Goal: Task Accomplishment & Management: Complete application form

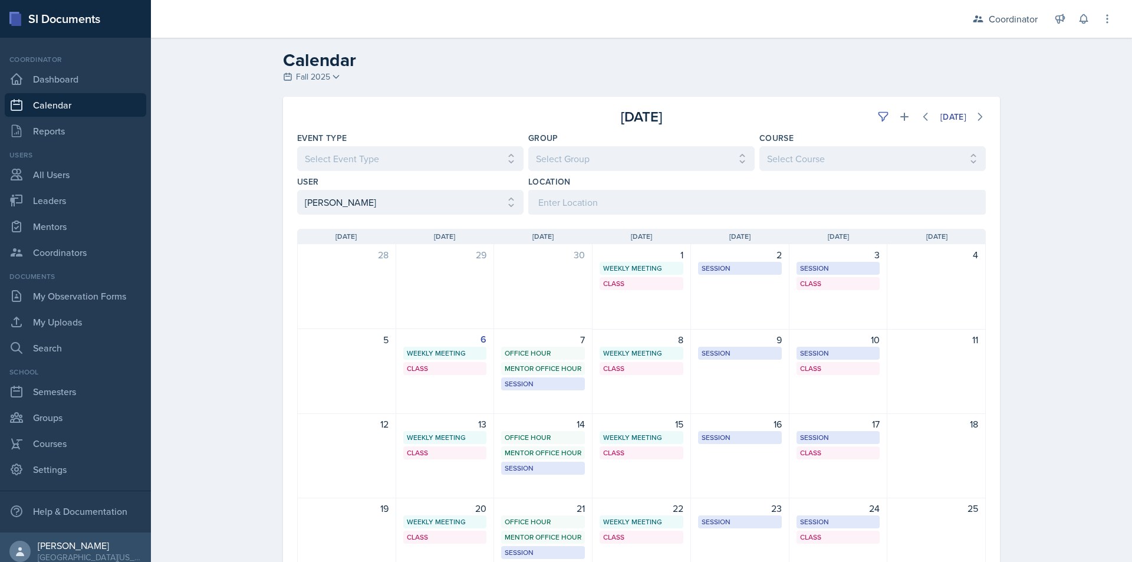
click at [417, 206] on select "Select User All [PERSON_NAME] [PERSON_NAME] [PERSON_NAME] [PERSON_NAME] [PERSON…" at bounding box center [410, 202] width 226 height 25
select select "d4396dc8-67b8-422c-a9a6-927487b5c8ab"
click at [297, 190] on select "Select User All [PERSON_NAME] [PERSON_NAME] [PERSON_NAME] [PERSON_NAME] [PERSON…" at bounding box center [410, 202] width 226 height 25
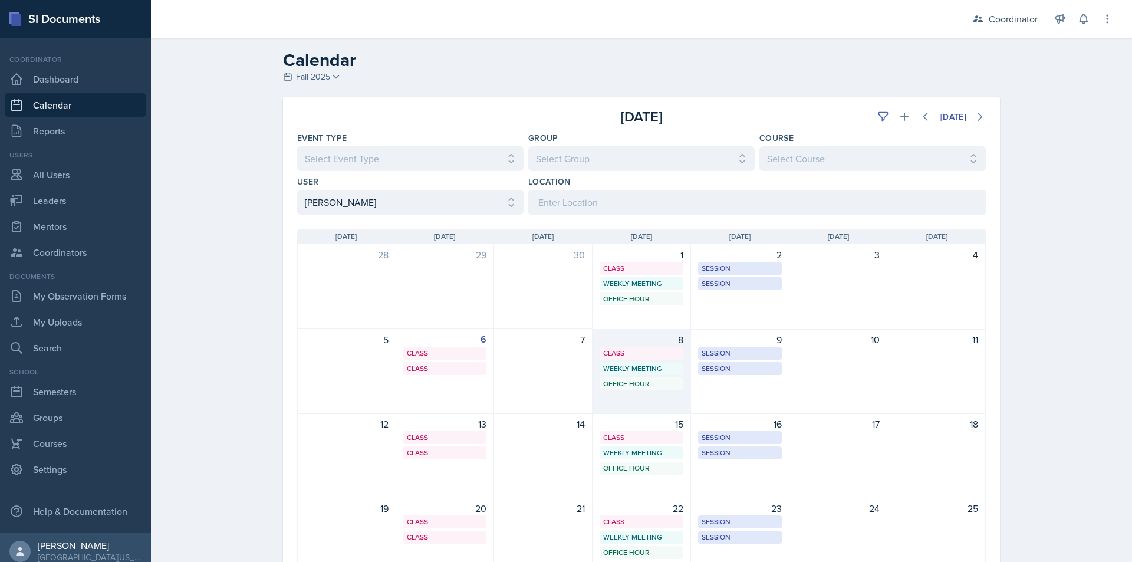
click at [635, 376] on div "8 Class SST 203 1:00 PM - 1:55 PM Weekly Meeting SSC 4:30 PM - 5:30 PM Office H…" at bounding box center [641, 371] width 98 height 85
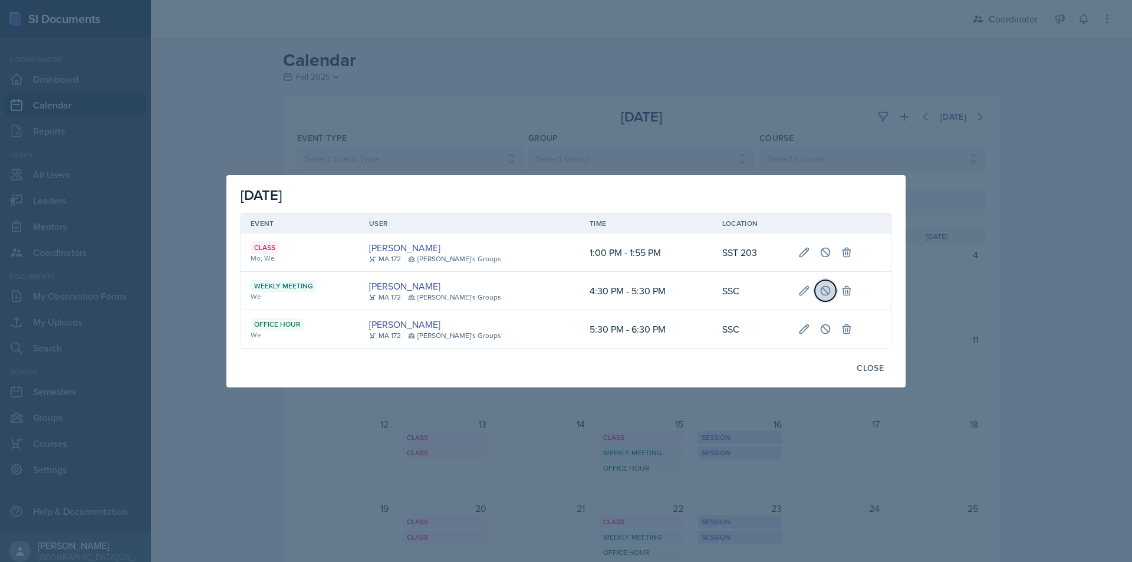
click at [819, 289] on icon at bounding box center [825, 291] width 12 height 12
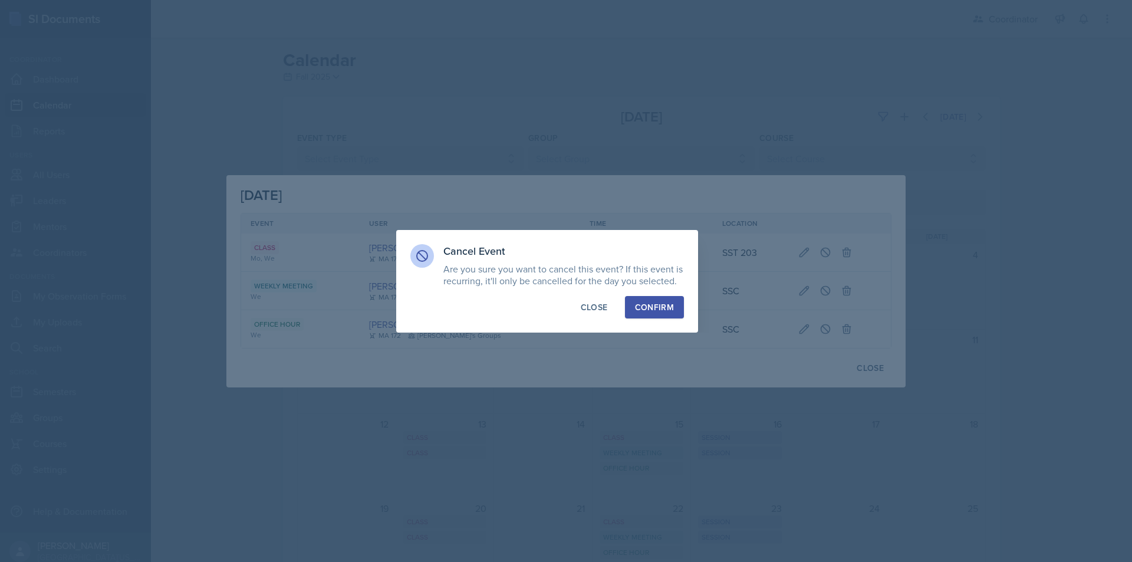
click at [659, 307] on div "Confirm" at bounding box center [654, 307] width 39 height 12
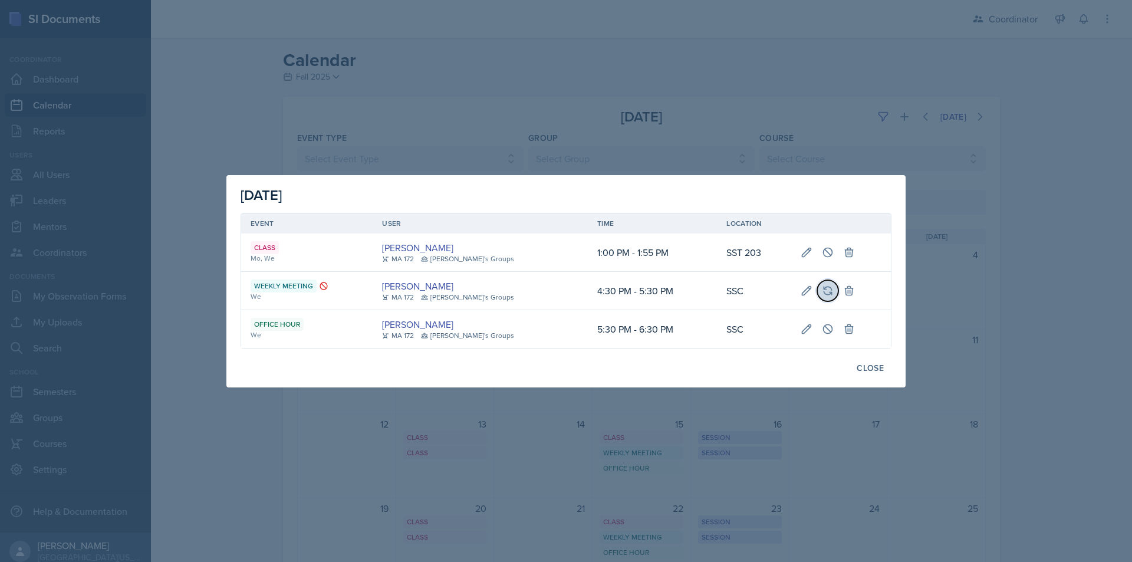
click at [817, 296] on button at bounding box center [827, 290] width 21 height 21
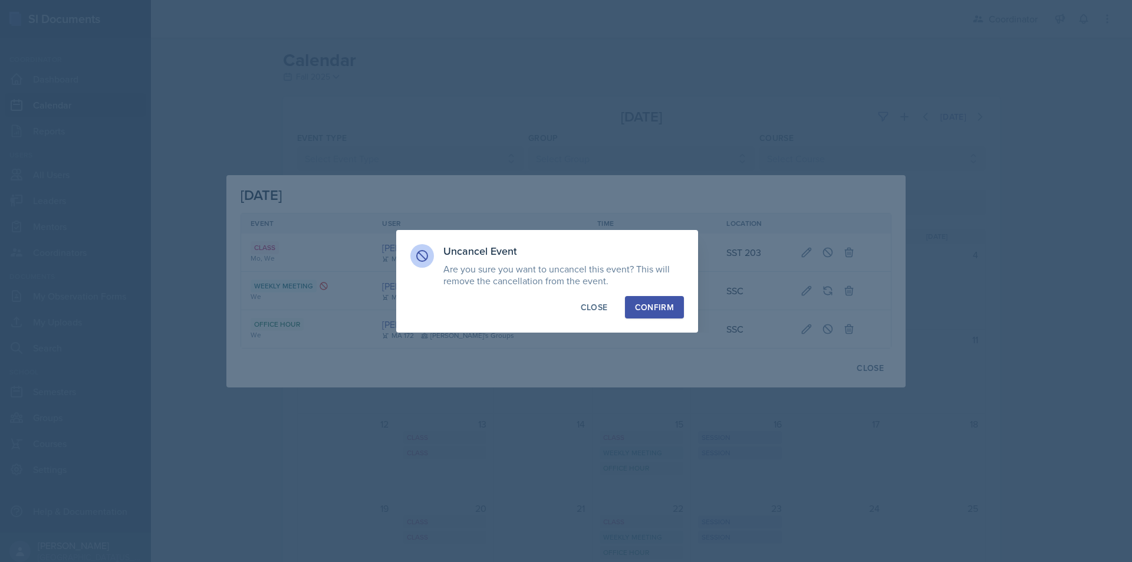
click at [650, 304] on div "Confirm" at bounding box center [654, 307] width 39 height 12
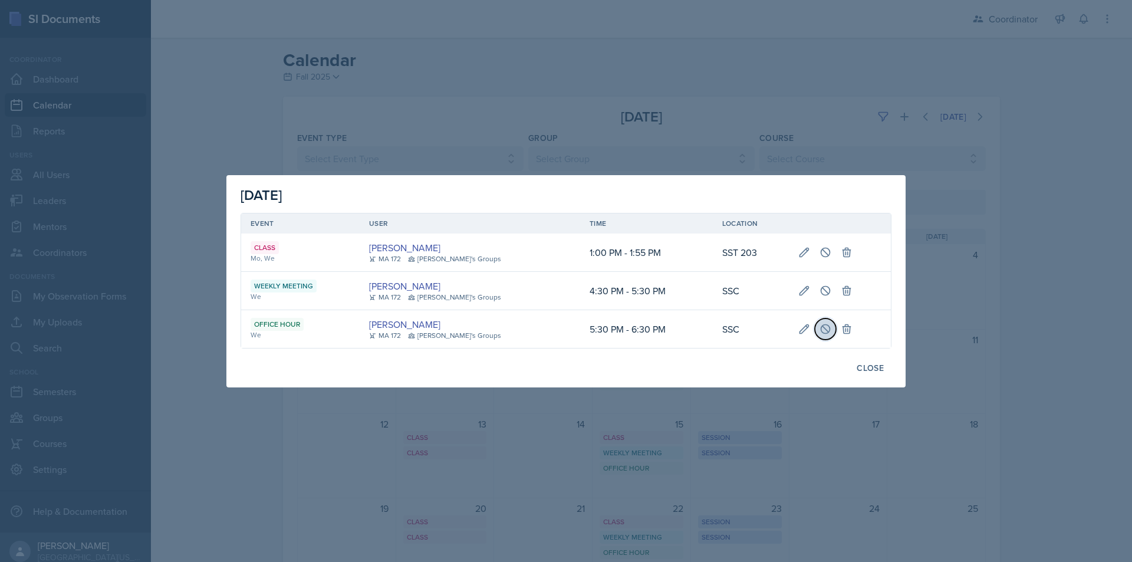
click at [819, 327] on icon at bounding box center [825, 329] width 12 height 12
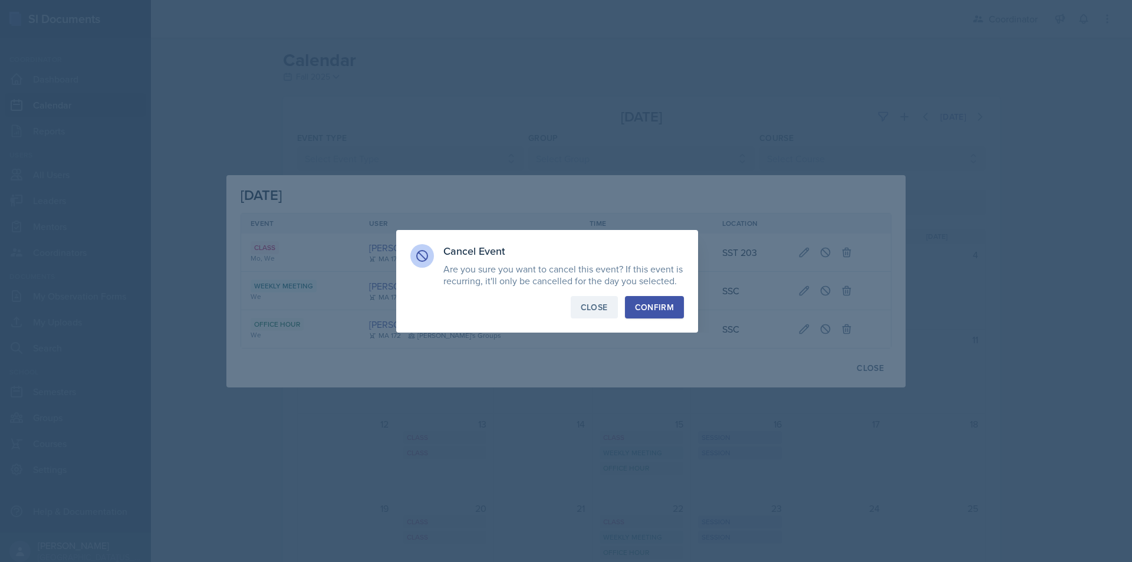
click at [614, 296] on div "Cancel Event Are you sure you want to cancel this event? If this event is recur…" at bounding box center [547, 281] width 302 height 103
click at [644, 308] on div "Confirm" at bounding box center [654, 307] width 39 height 12
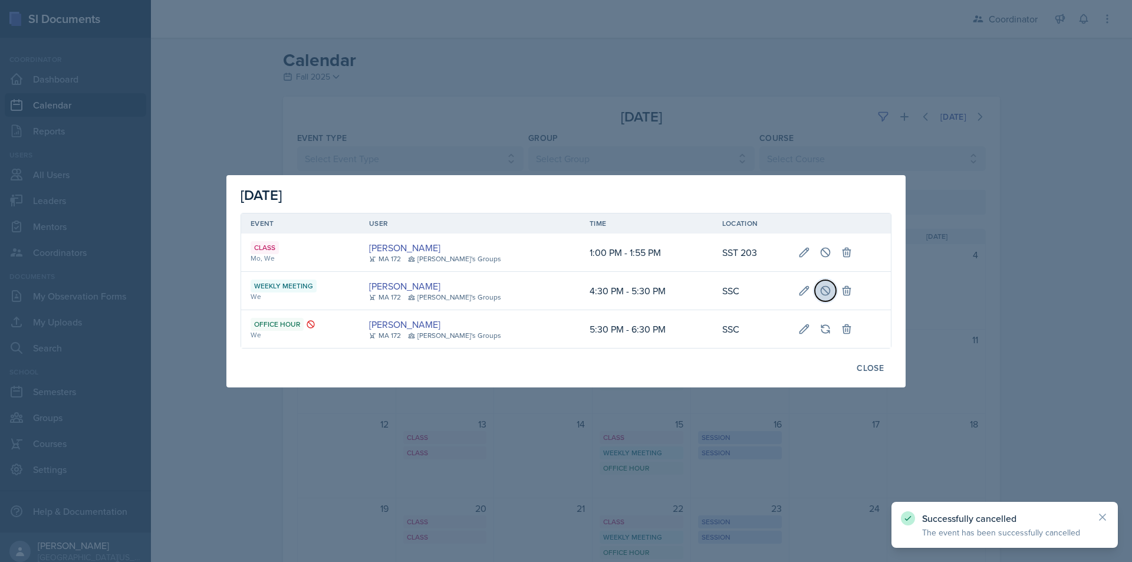
click at [815, 293] on button at bounding box center [825, 290] width 21 height 21
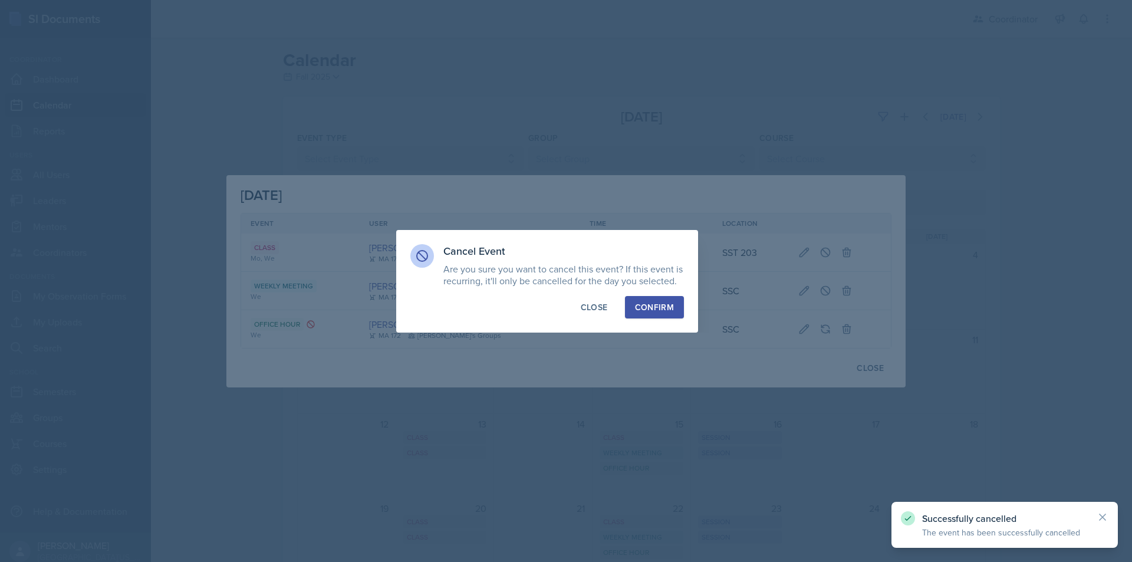
click at [661, 299] on button "Confirm" at bounding box center [654, 307] width 59 height 22
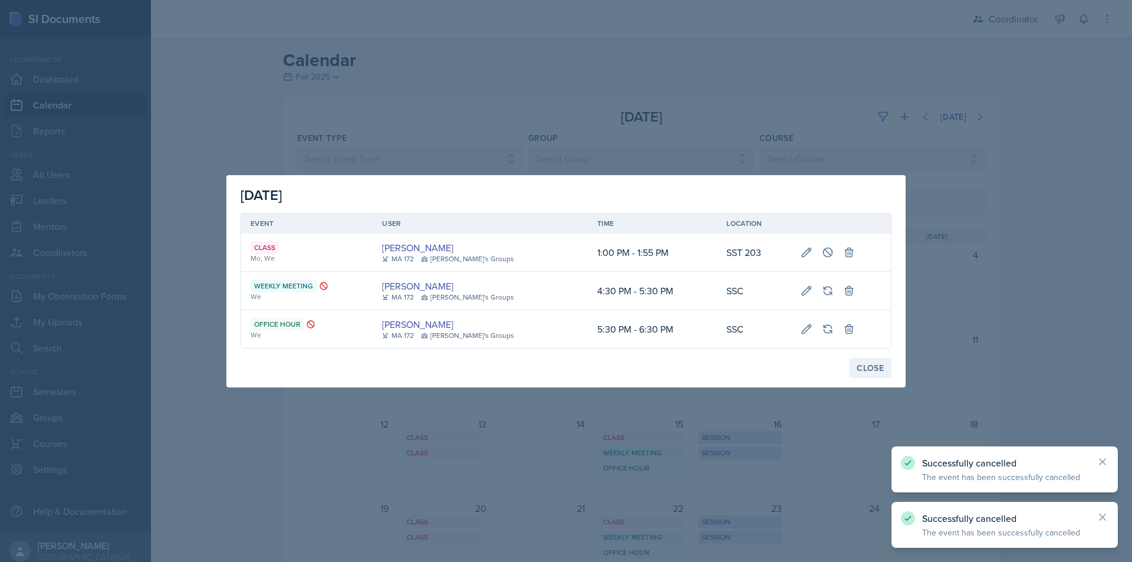
click at [880, 373] on div "Close" at bounding box center [869, 367] width 27 height 9
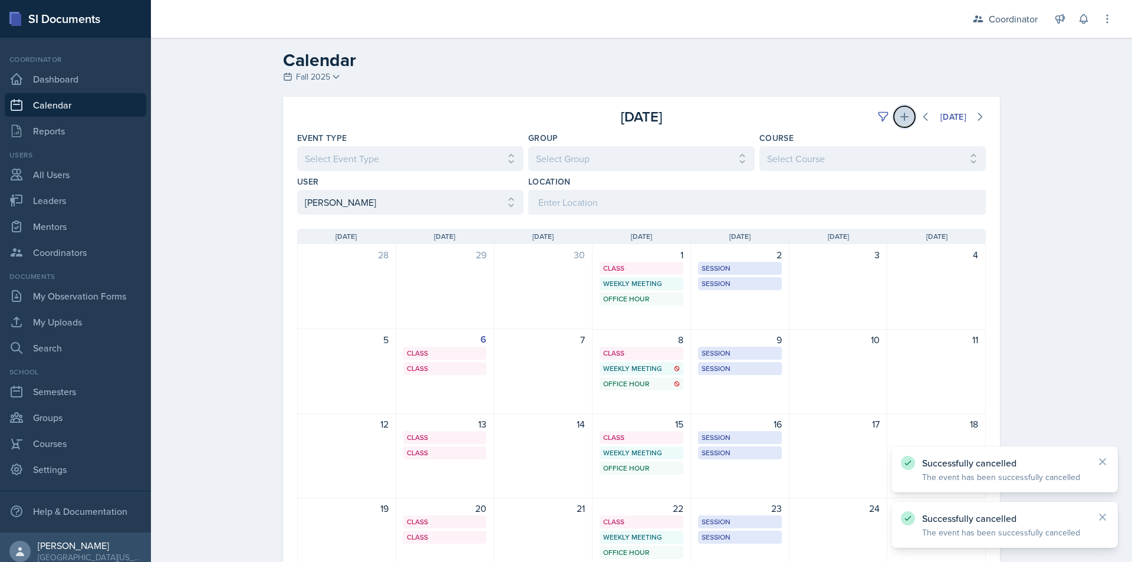
click at [898, 117] on icon at bounding box center [904, 117] width 12 height 12
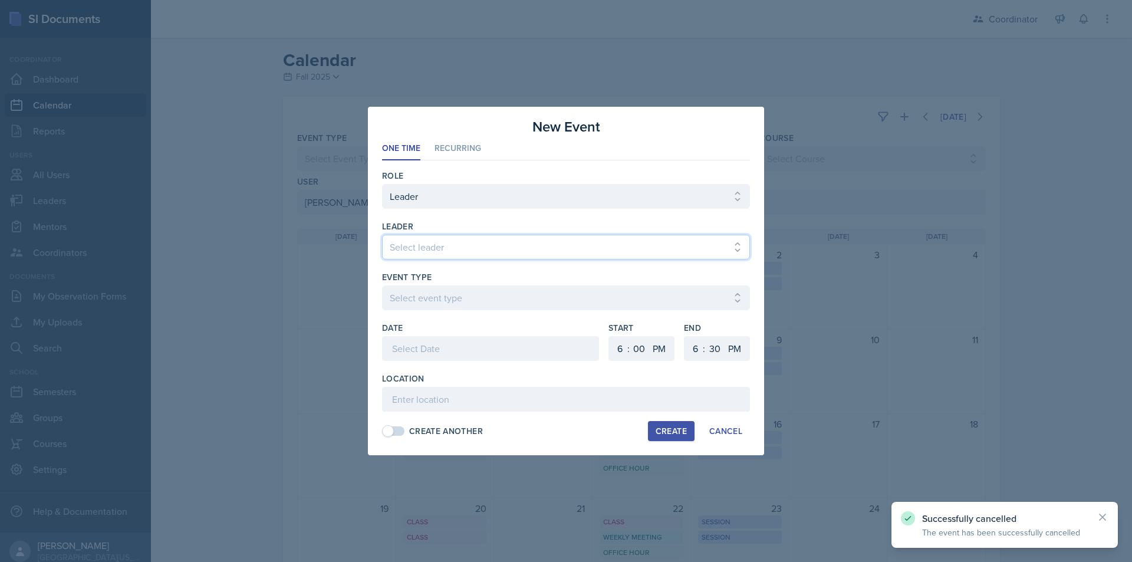
click at [489, 244] on select "Select leader [PERSON_NAME] [PERSON_NAME] [PERSON_NAME] [PERSON_NAME] [PERSON_N…" at bounding box center [566, 247] width 368 height 25
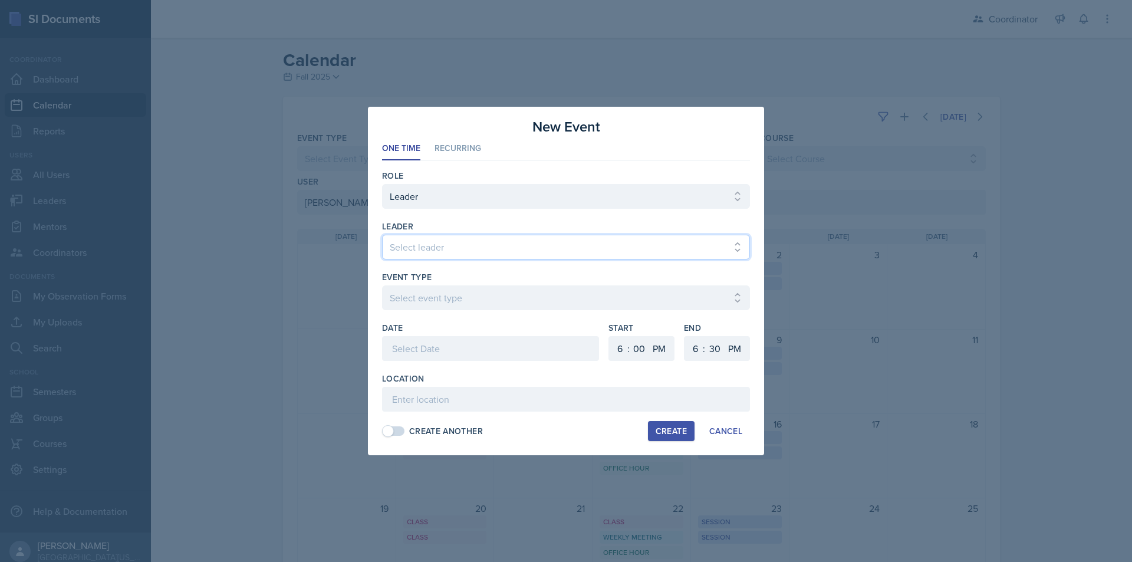
select select "1468d170-1270-42a4-b78b-a07f5b0f9752"
click at [382, 235] on select "Select leader [PERSON_NAME] [PERSON_NAME] [PERSON_NAME] [PERSON_NAME] [PERSON_N…" at bounding box center [566, 247] width 368 height 25
click at [466, 301] on select "Select event type Admin Office Hour Cal Workshop Class Class Announcement LA Pe…" at bounding box center [566, 297] width 368 height 25
select select "711e3089-b526-4ace-8ef7-b628edcb7570"
click at [382, 285] on select "Select event type Admin Office Hour Cal Workshop Class Class Announcement LA Pe…" at bounding box center [566, 297] width 368 height 25
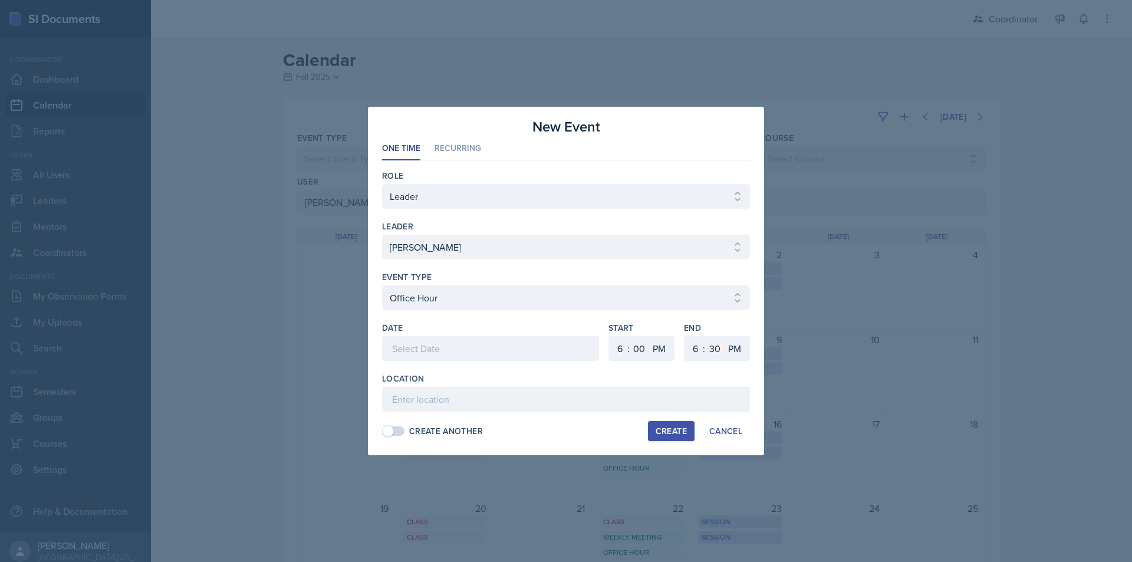
click at [440, 345] on div at bounding box center [490, 348] width 217 height 25
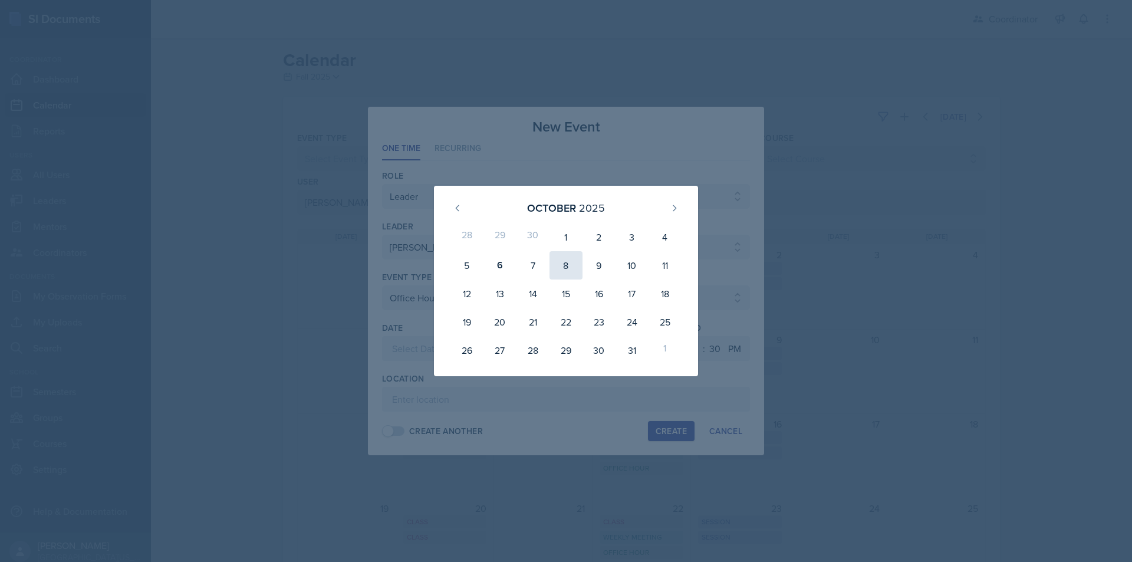
click at [567, 270] on div "8" at bounding box center [565, 265] width 33 height 28
type input "[DATE]"
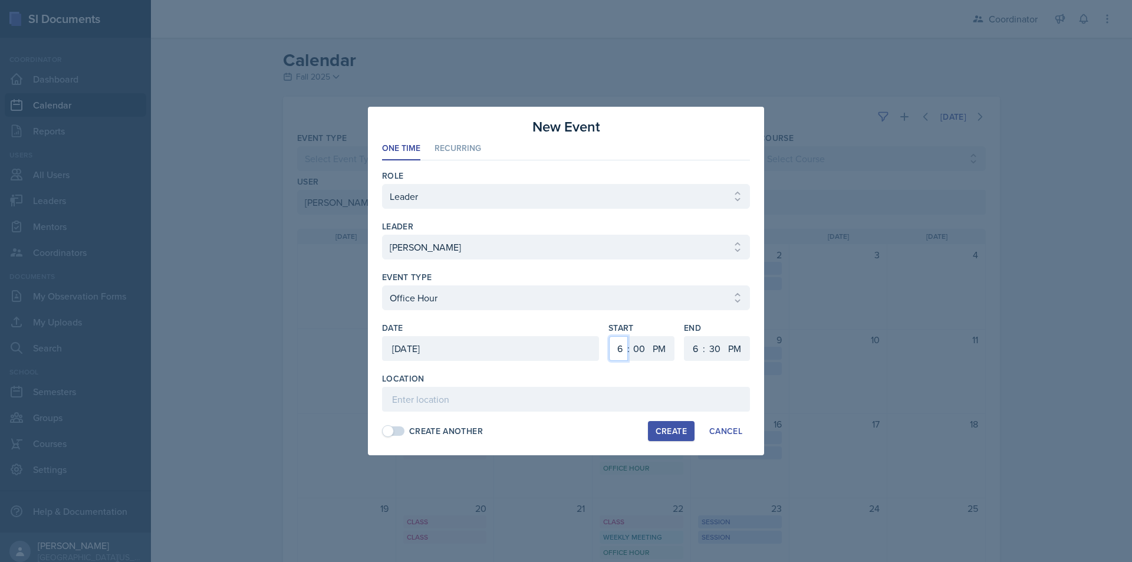
click at [618, 347] on select "1 2 3 4 5 6 7 8 9 10 11 12" at bounding box center [618, 348] width 19 height 25
select select "4"
click at [609, 336] on select "1 2 3 4 5 6 7 8 9 10 11 12" at bounding box center [618, 348] width 19 height 25
drag, startPoint x: 635, startPoint y: 349, endPoint x: 637, endPoint y: 342, distance: 6.7
click at [635, 349] on select "00 05 10 15 20 25 30 35 40 45 50 55" at bounding box center [639, 348] width 19 height 25
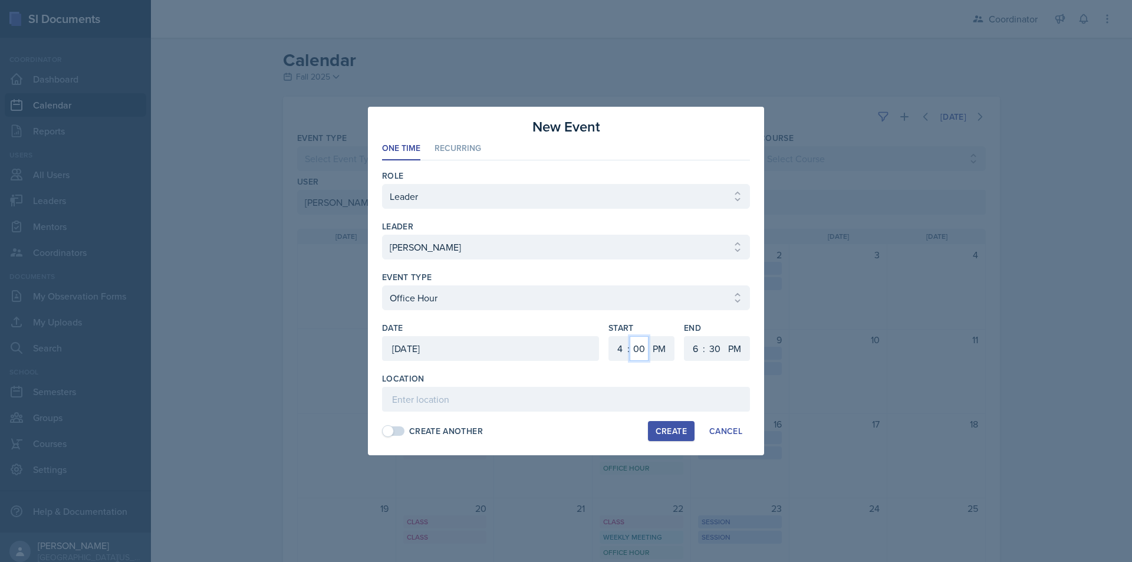
select select "30"
click at [630, 336] on select "00 05 10 15 20 25 30 35 40 45 50 55" at bounding box center [639, 348] width 19 height 25
drag, startPoint x: 694, startPoint y: 354, endPoint x: 696, endPoint y: 340, distance: 14.2
click at [694, 354] on select "1 2 3 4 5 6 7 8 9 10 11 12" at bounding box center [693, 348] width 19 height 25
select select "5"
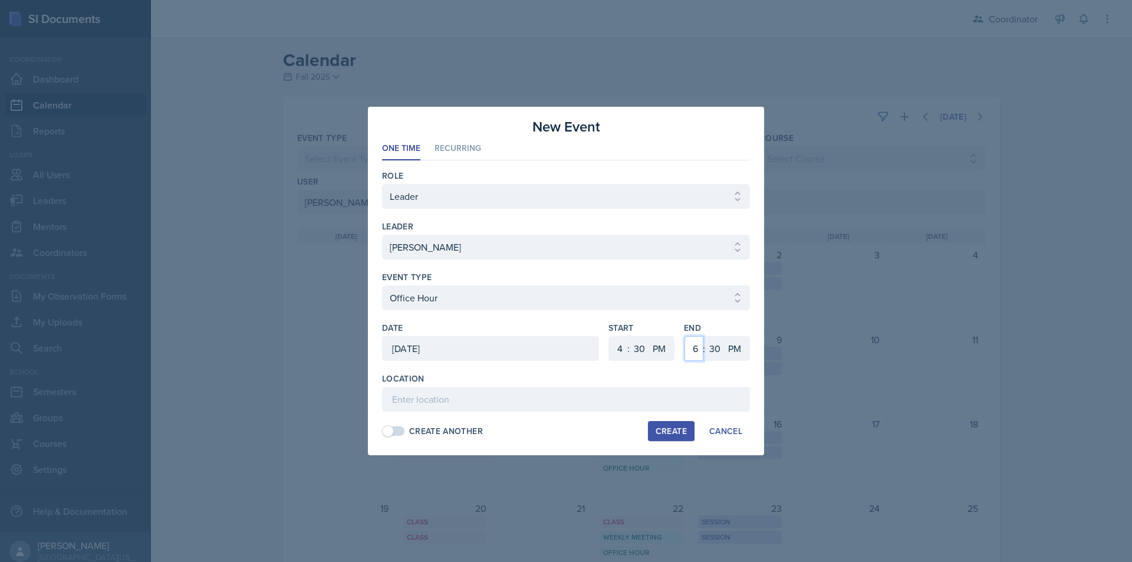
click at [684, 336] on select "1 2 3 4 5 6 7 8 9 10 11 12" at bounding box center [693, 348] width 19 height 25
click at [612, 399] on input at bounding box center [566, 399] width 368 height 25
type input "SSC"
click at [678, 433] on div "Create" at bounding box center [670, 430] width 31 height 9
select select
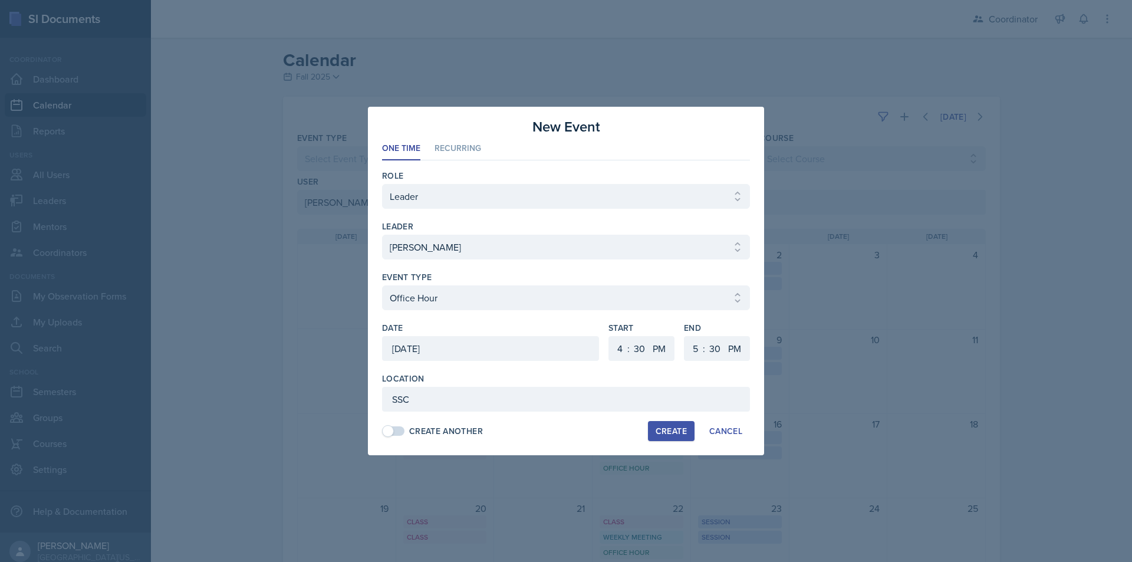
select select
select select "6"
select select "0"
select select "6"
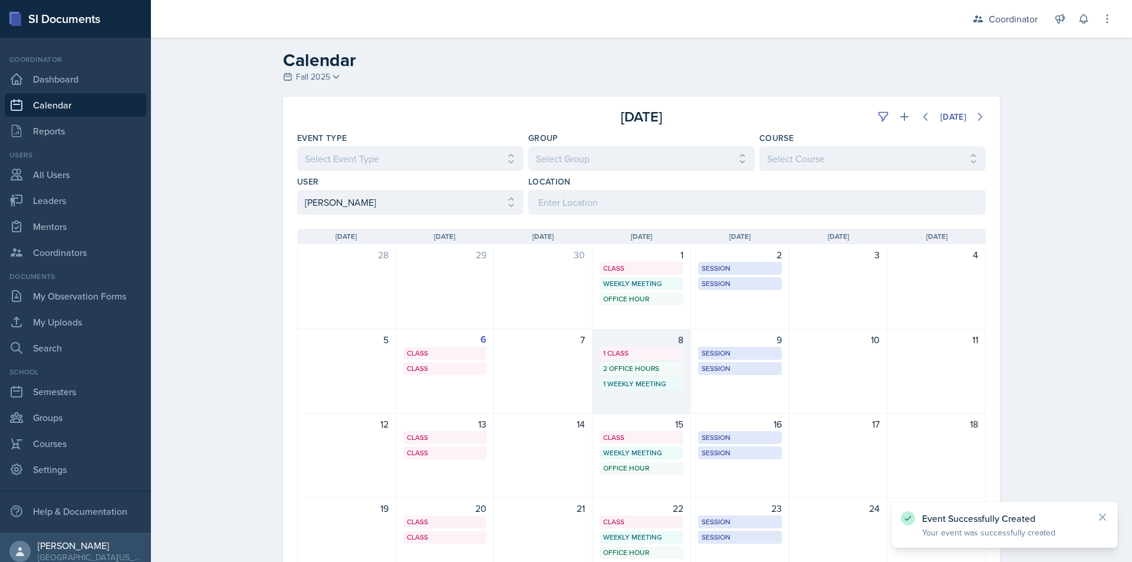
click at [645, 388] on div "1 Weekly Meeting" at bounding box center [641, 383] width 77 height 11
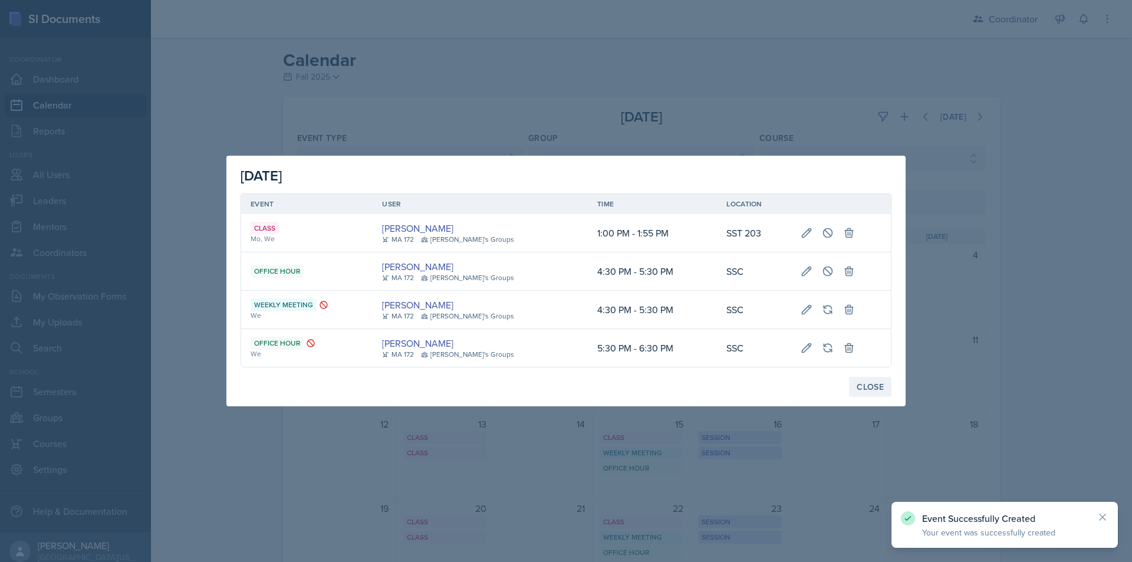
click at [866, 382] on div "Close" at bounding box center [869, 386] width 27 height 9
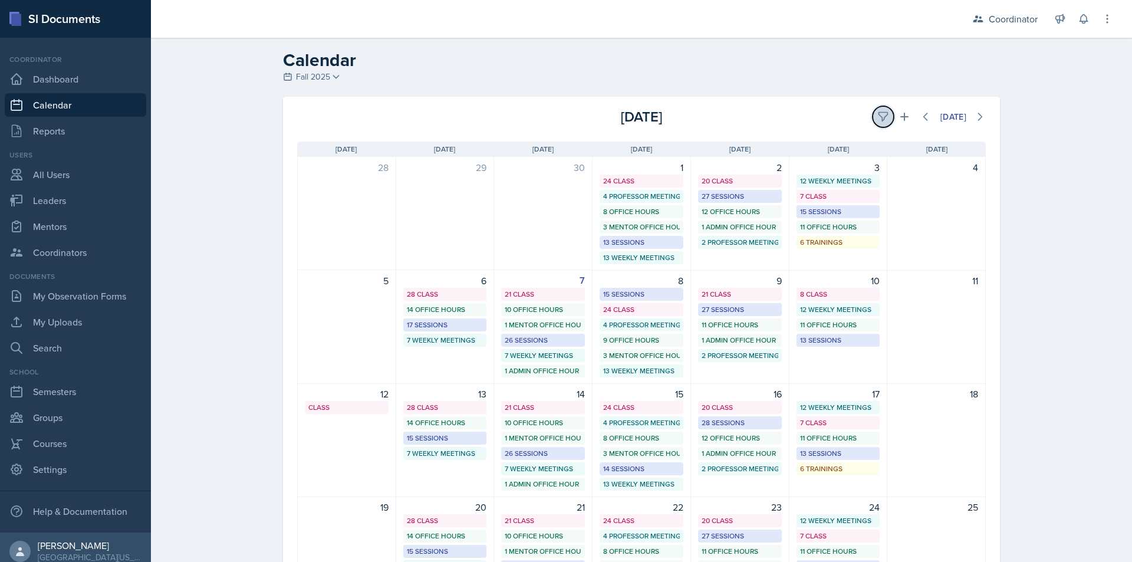
click at [872, 120] on button at bounding box center [882, 116] width 21 height 21
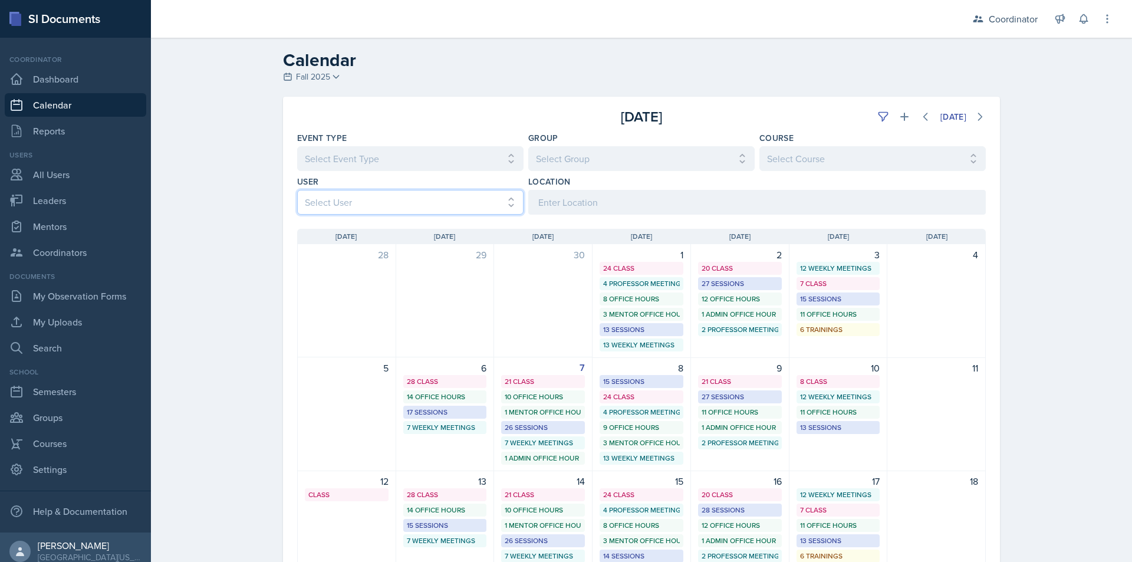
click at [345, 195] on select "Select User All [PERSON_NAME] [PERSON_NAME] [PERSON_NAME] [PERSON_NAME] [PERSON…" at bounding box center [410, 202] width 226 height 25
select select "d4396dc8-67b8-422c-a9a6-927487b5c8ab"
click at [297, 190] on select "Select User All [PERSON_NAME] [PERSON_NAME] [PERSON_NAME] [PERSON_NAME] [PERSON…" at bounding box center [410, 202] width 226 height 25
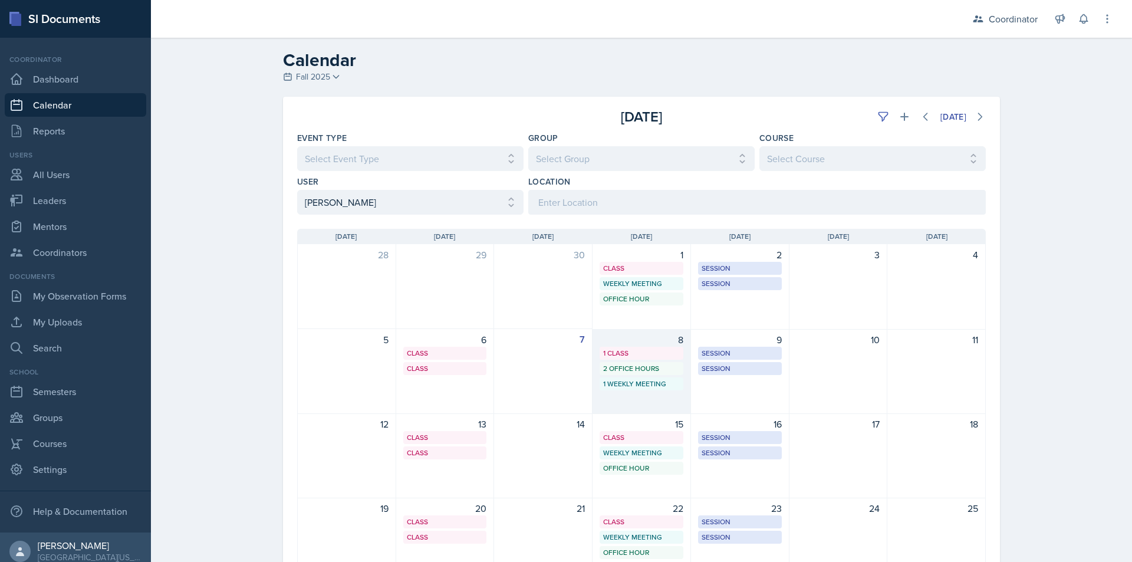
click at [614, 373] on div "2 Office Hours" at bounding box center [641, 368] width 77 height 11
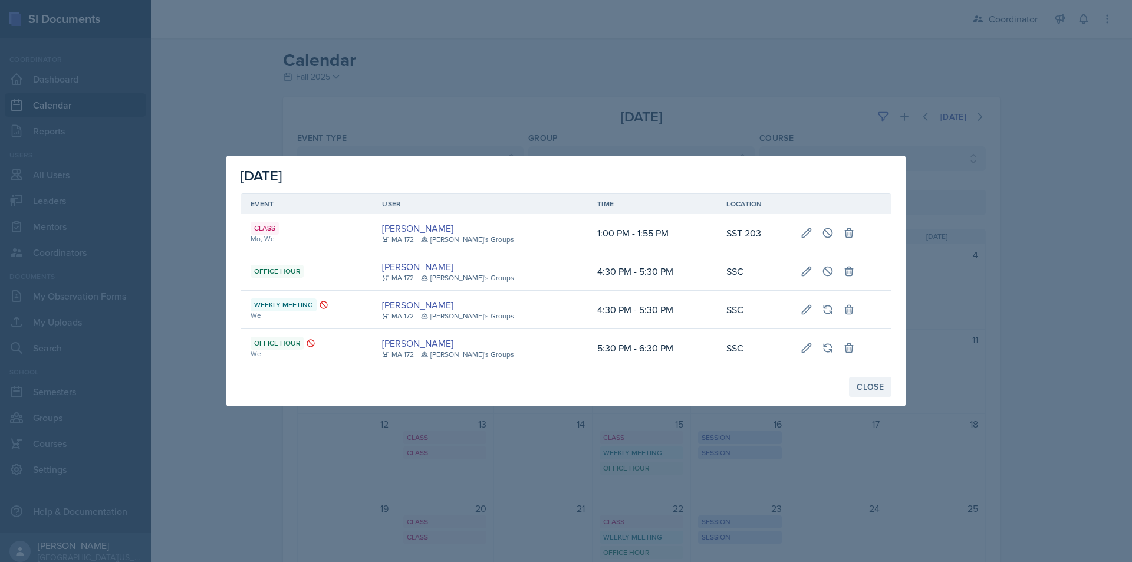
click at [866, 393] on button "Close" at bounding box center [870, 387] width 42 height 20
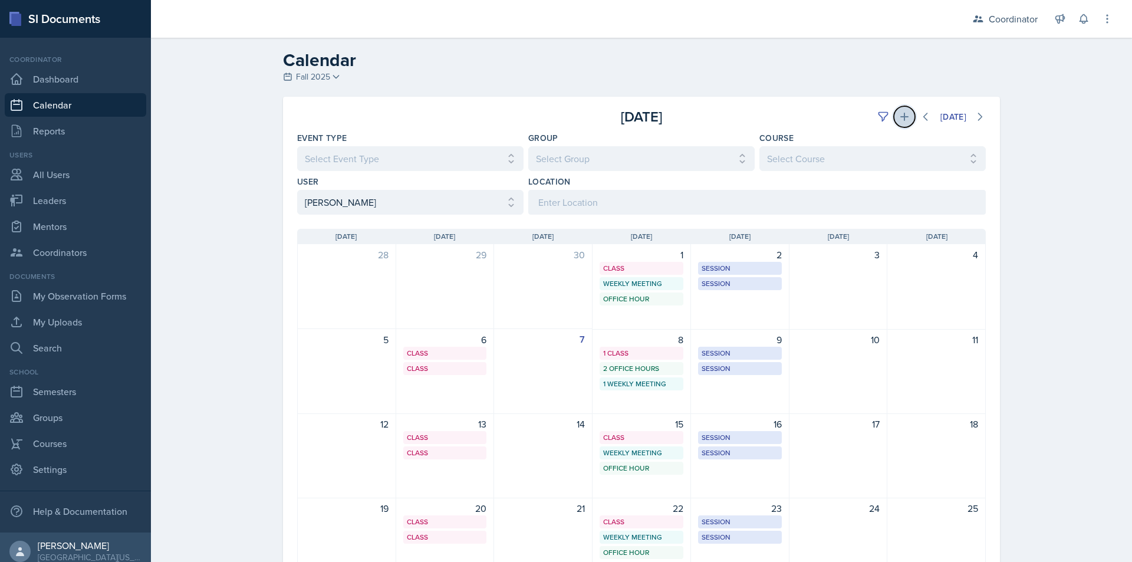
click at [899, 114] on icon at bounding box center [904, 117] width 12 height 12
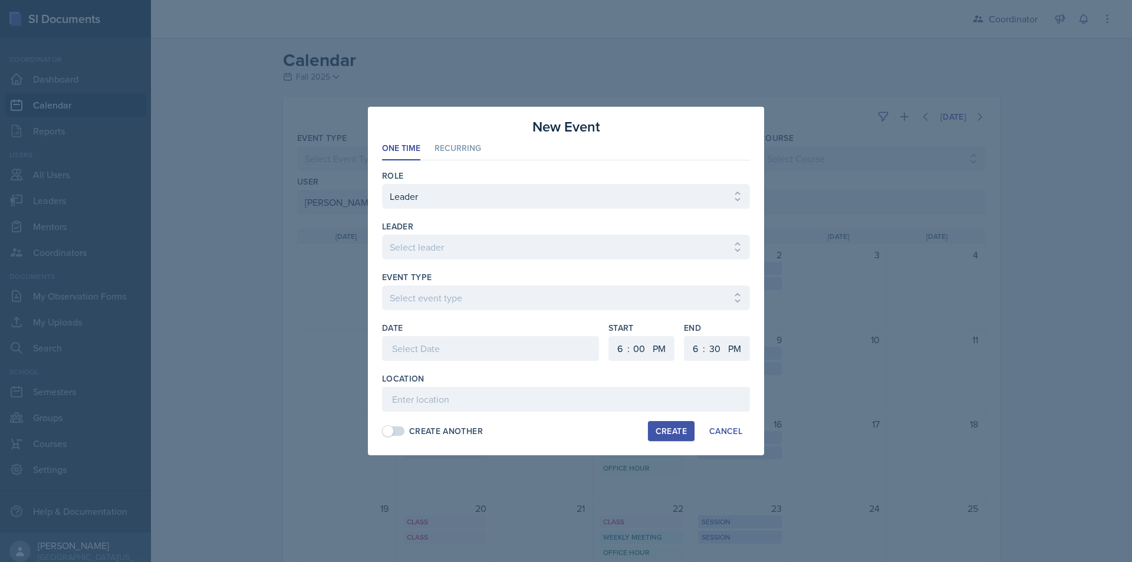
click at [410, 355] on div at bounding box center [490, 348] width 217 height 25
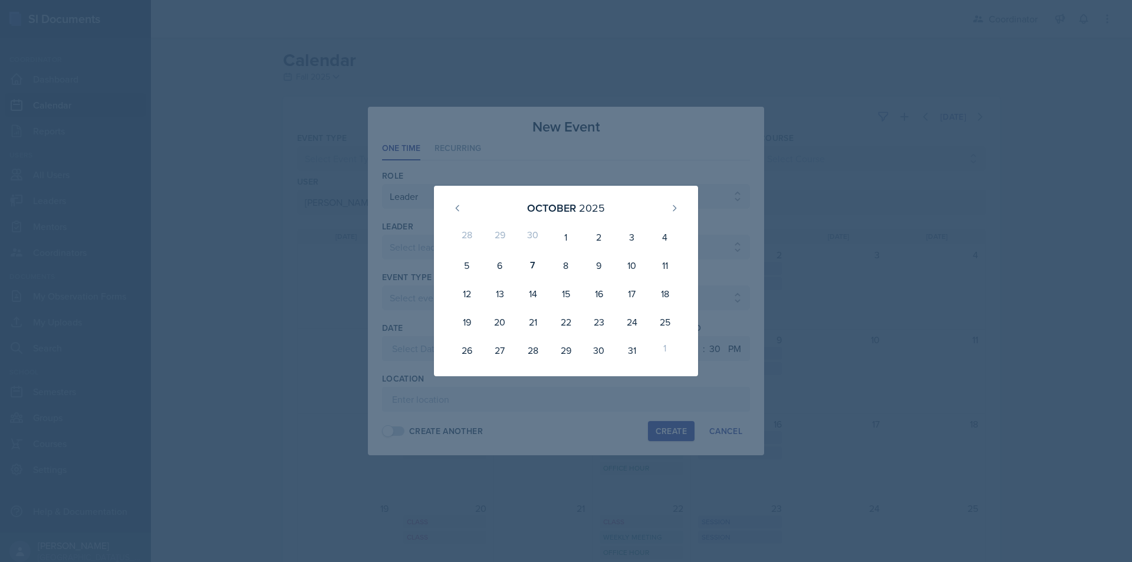
click at [527, 401] on div at bounding box center [566, 281] width 1132 height 562
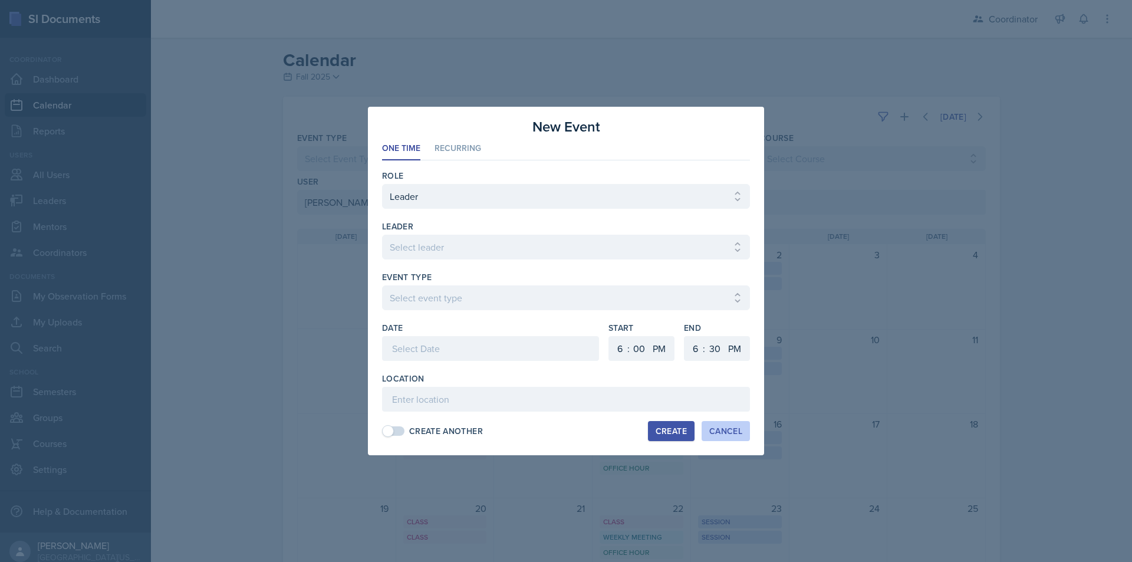
click at [727, 436] on div "Cancel" at bounding box center [725, 430] width 33 height 9
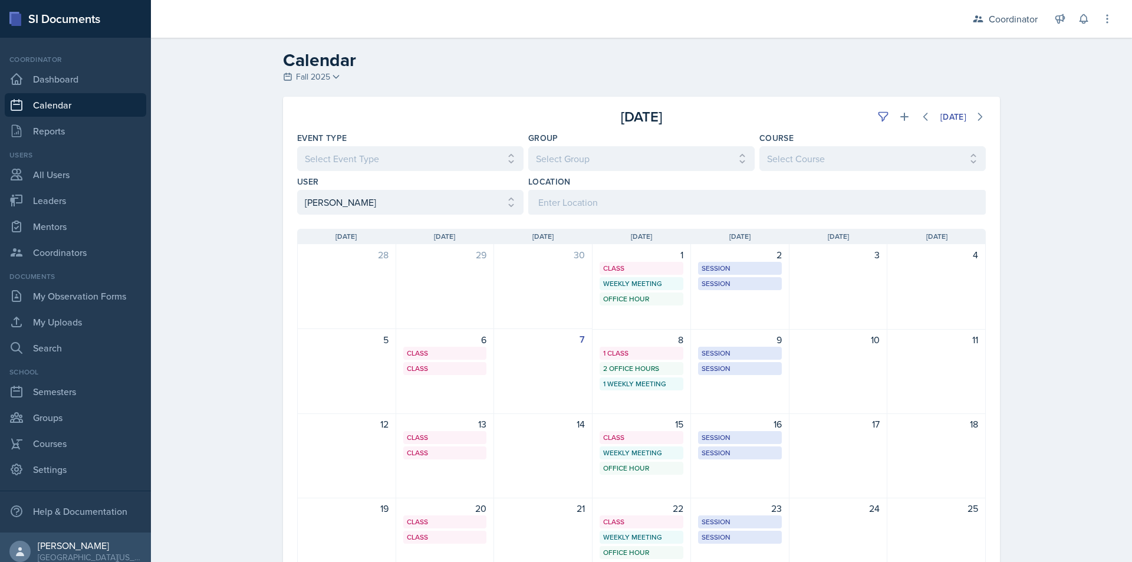
click at [239, 297] on div "Calendar Fall 2025 Fall 2025 Spring 2025 Fall 2024 Spring 2024 Fall 2023 Spring…" at bounding box center [641, 373] width 981 height 671
click at [742, 352] on div "Session" at bounding box center [739, 353] width 77 height 11
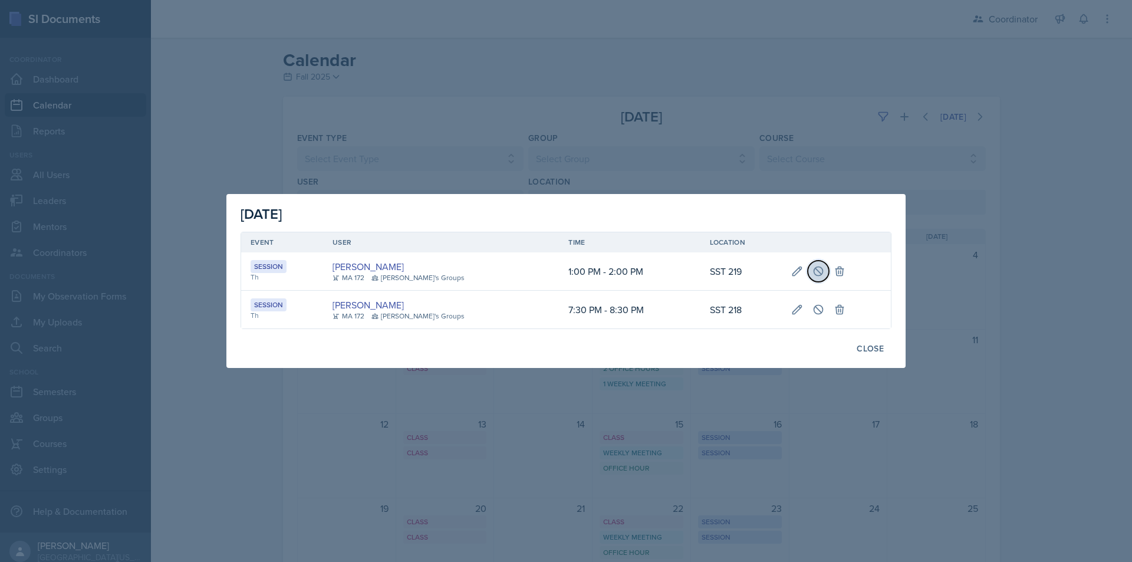
click at [808, 278] on button at bounding box center [818, 271] width 21 height 21
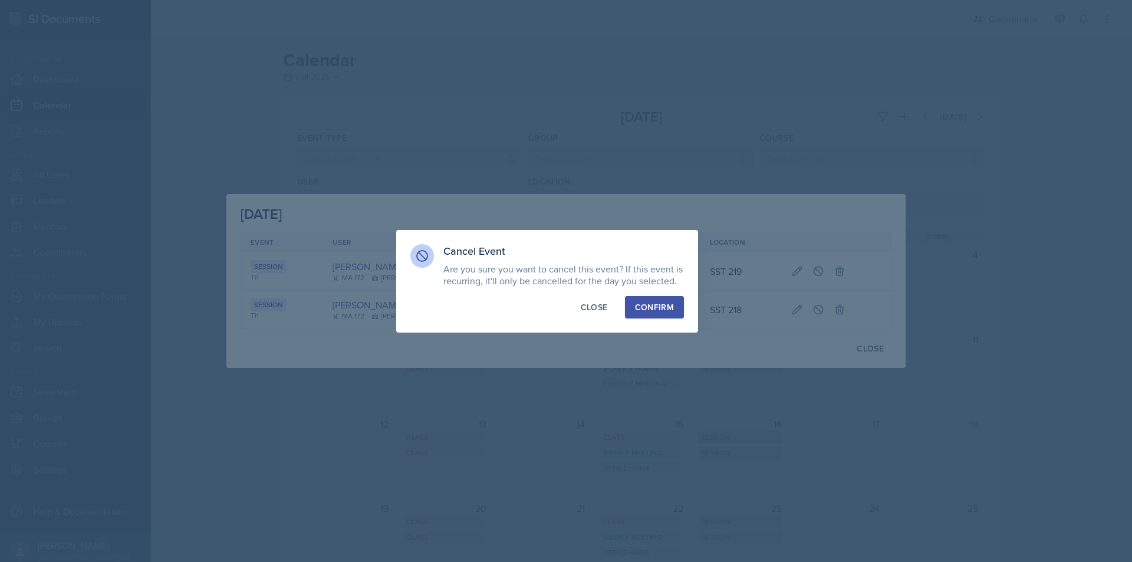
click at [662, 309] on div "Confirm" at bounding box center [654, 307] width 39 height 12
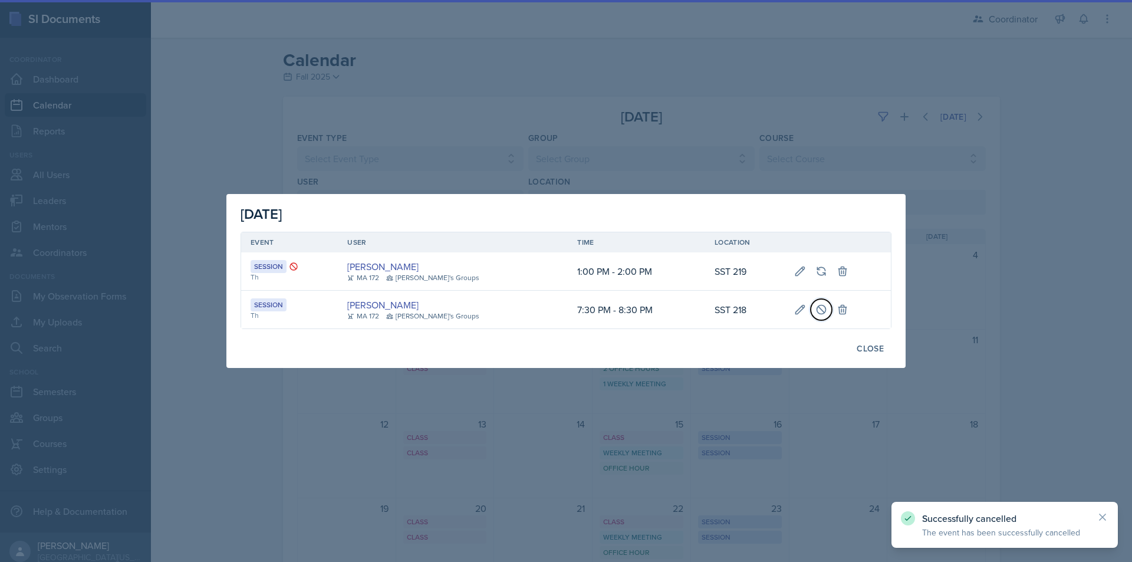
click at [815, 313] on icon at bounding box center [821, 310] width 12 height 12
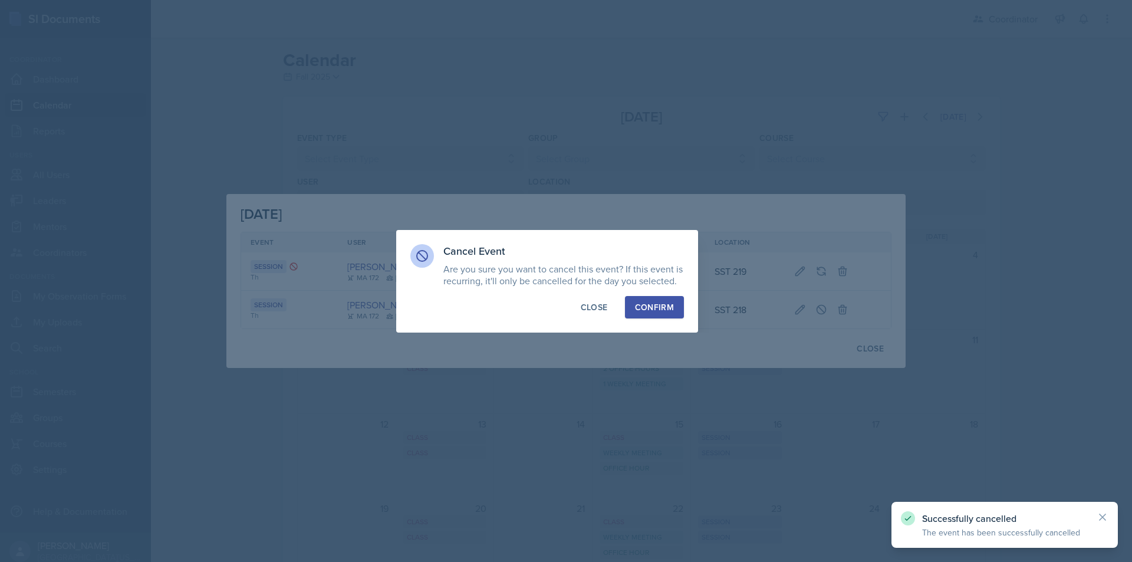
drag, startPoint x: 650, startPoint y: 311, endPoint x: 852, endPoint y: 352, distance: 206.9
click at [649, 311] on div "Confirm" at bounding box center [654, 307] width 39 height 12
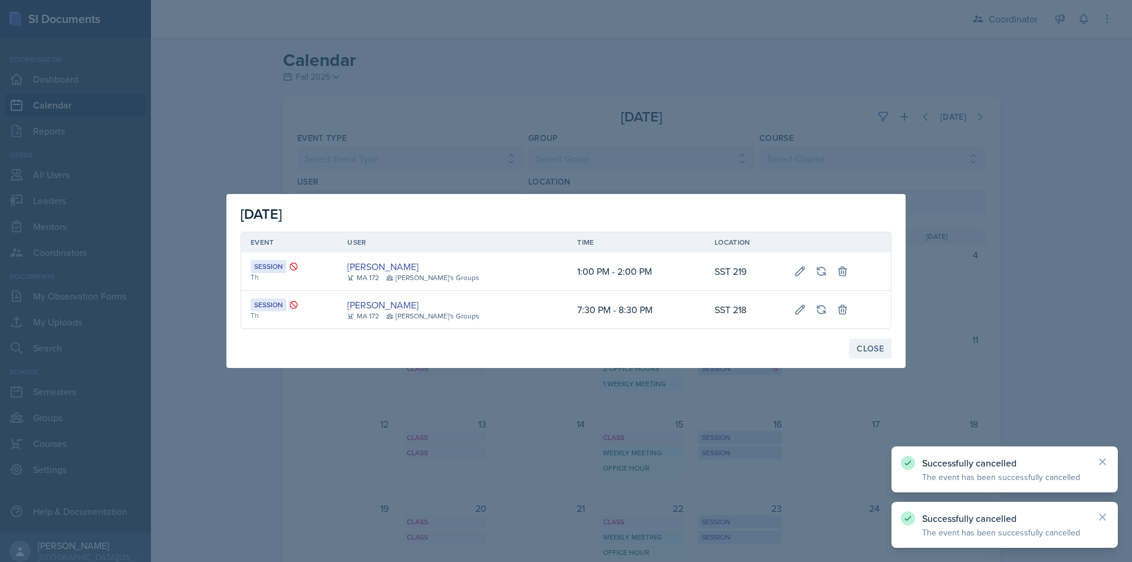
click at [876, 347] on div "Close" at bounding box center [869, 348] width 27 height 9
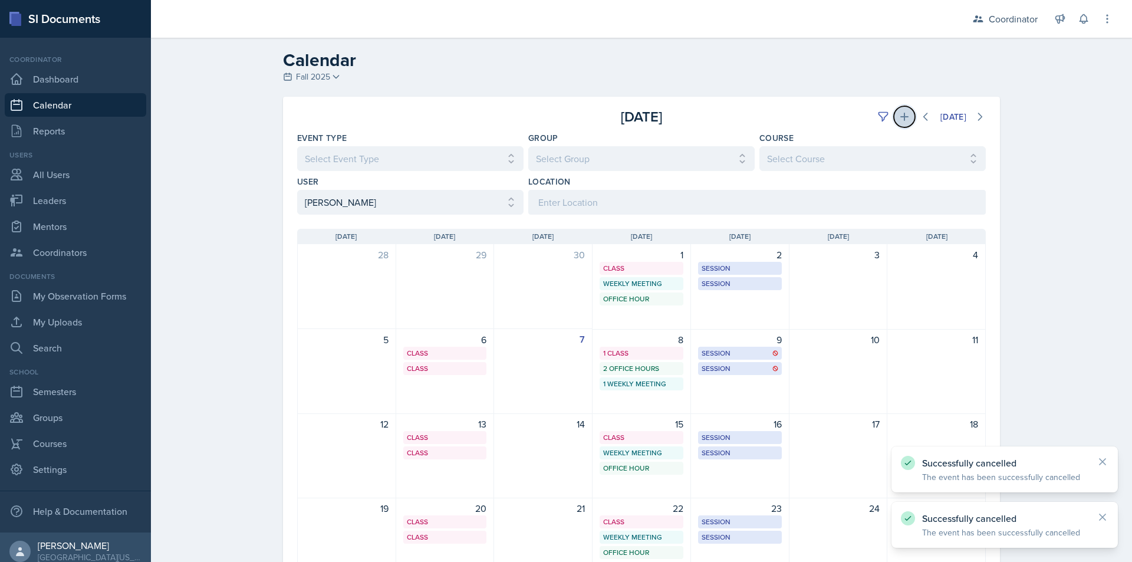
click at [900, 117] on icon at bounding box center [904, 117] width 8 height 8
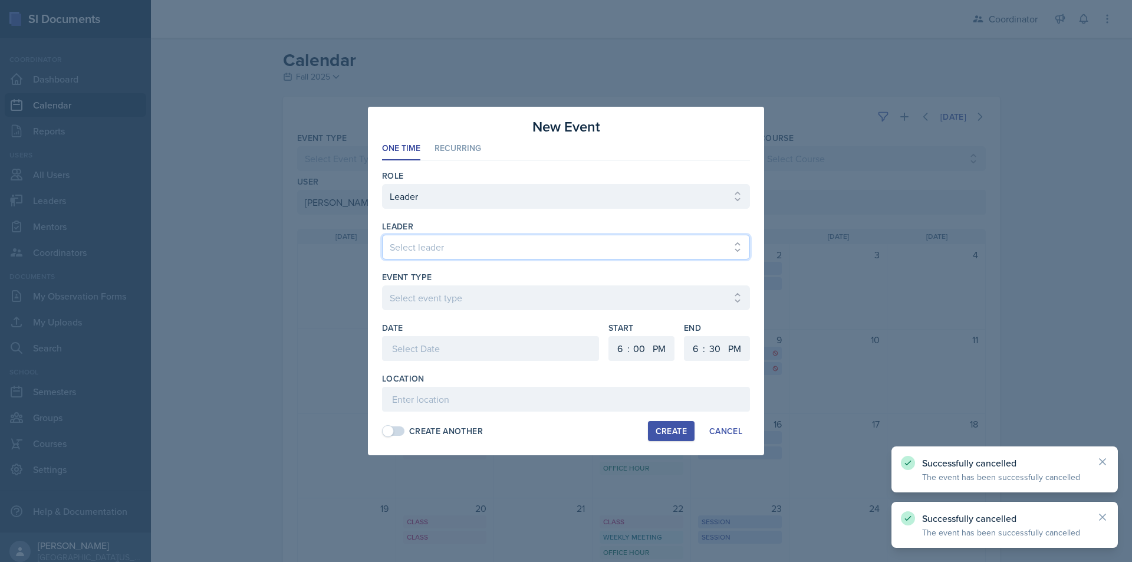
click at [499, 243] on select "Select leader [PERSON_NAME] [PERSON_NAME] [PERSON_NAME] [PERSON_NAME] [PERSON_N…" at bounding box center [566, 247] width 368 height 25
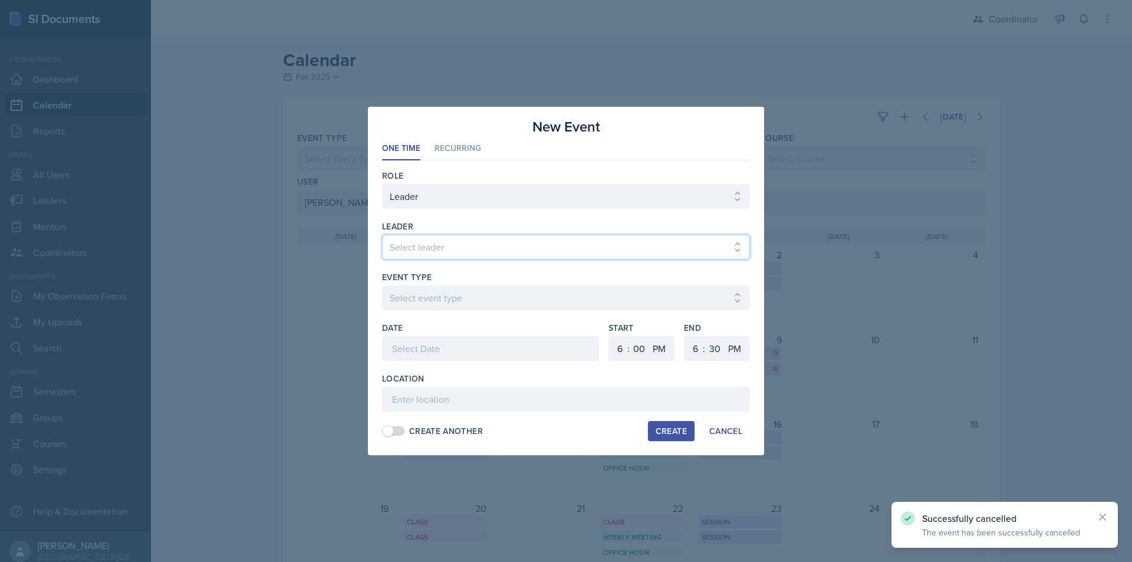
select select "1468d170-1270-42a4-b78b-a07f5b0f9752"
click at [382, 235] on select "Select leader [PERSON_NAME] [PERSON_NAME] [PERSON_NAME] [PERSON_NAME] [PERSON_N…" at bounding box center [566, 247] width 368 height 25
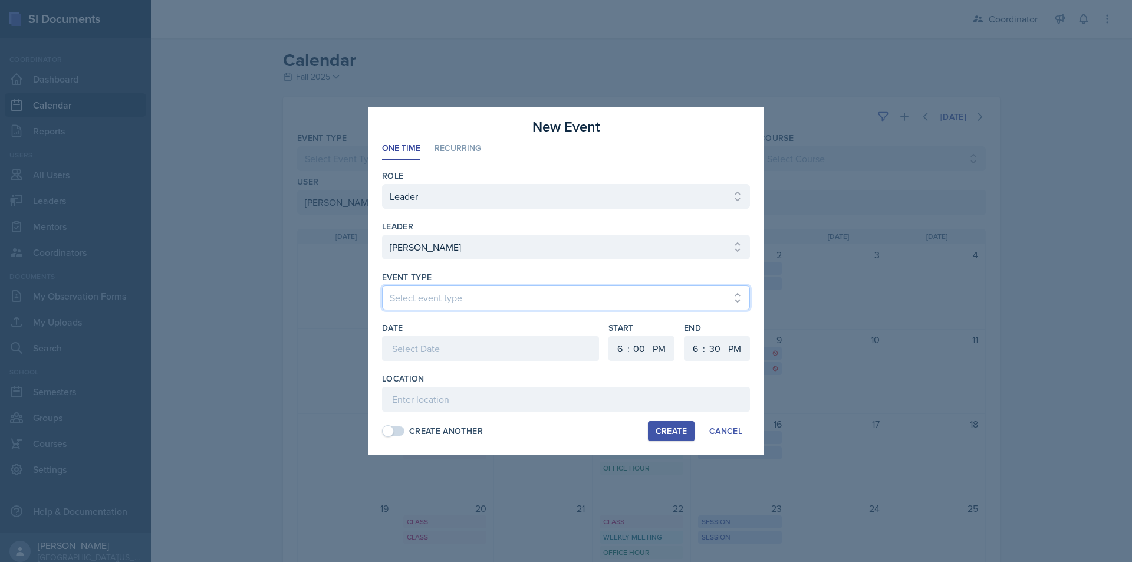
click at [450, 301] on select "Select event type Admin Office Hour Cal Workshop Class Class Announcement LA Pe…" at bounding box center [566, 297] width 368 height 25
select select "30b582fb-8ac9-49fb-a214-1fb047ccc295"
click at [382, 285] on select "Select event type Admin Office Hour Cal Workshop Class Class Announcement LA Pe…" at bounding box center [566, 297] width 368 height 25
click at [410, 351] on div at bounding box center [490, 348] width 217 height 25
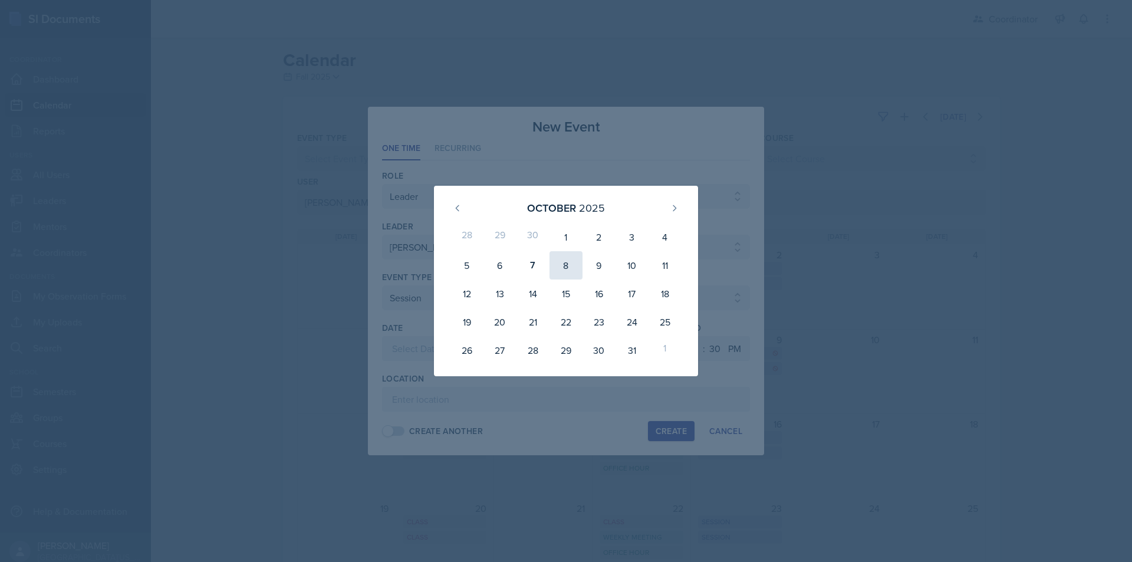
click at [561, 263] on div "8" at bounding box center [565, 265] width 33 height 28
type input "[DATE]"
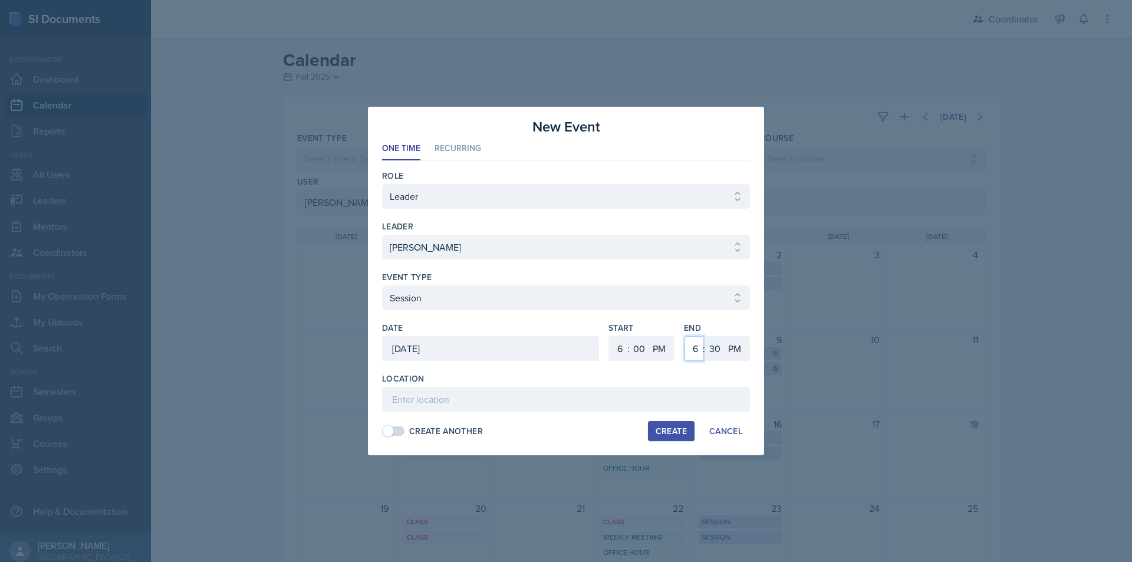
drag, startPoint x: 693, startPoint y: 351, endPoint x: 694, endPoint y: 338, distance: 12.4
click at [693, 351] on select "1 2 3 4 5 6 7 8 9 10 11 12" at bounding box center [693, 348] width 19 height 25
select select "7"
click at [684, 336] on select "1 2 3 4 5 6 7 8 9 10 11 12" at bounding box center [693, 348] width 19 height 25
click at [713, 353] on select "00 05 10 15 20 25 30 35 40 45 50 55" at bounding box center [714, 348] width 19 height 25
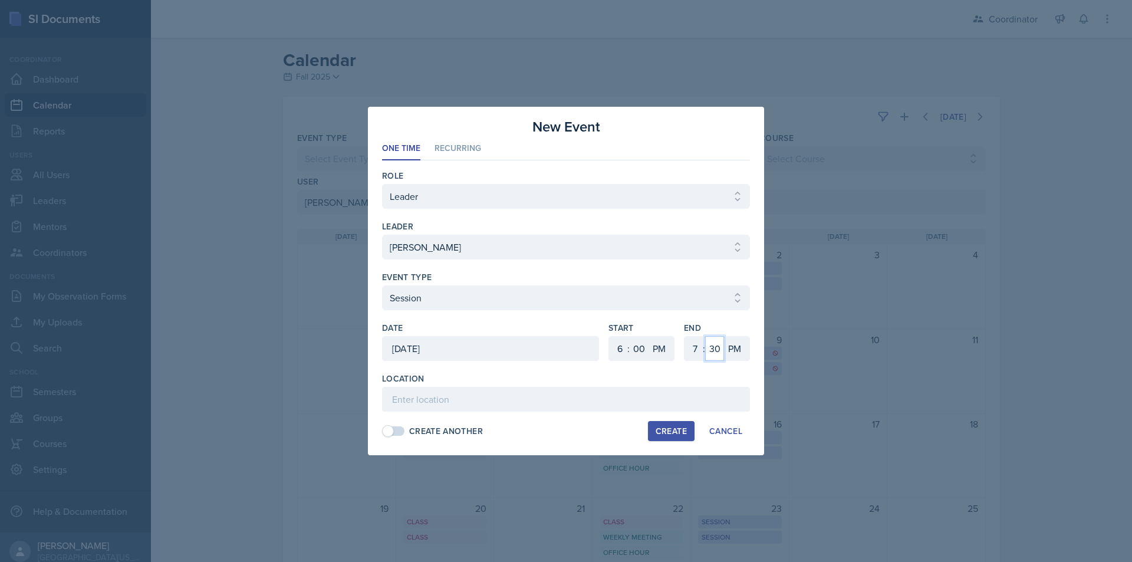
select select "0"
click at [705, 336] on select "00 05 10 15 20 25 30 35 40 45 50 55" at bounding box center [714, 348] width 19 height 25
click at [622, 401] on input at bounding box center [566, 399] width 368 height 25
type input "TBD"
click at [660, 430] on div "Create" at bounding box center [670, 430] width 31 height 9
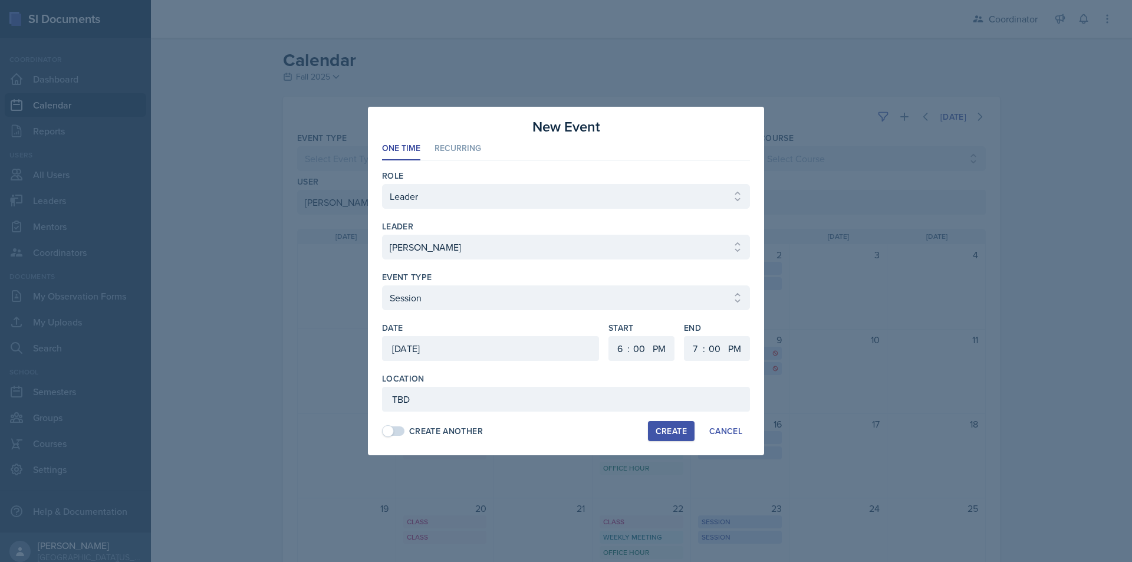
select select
select select "6"
select select "30"
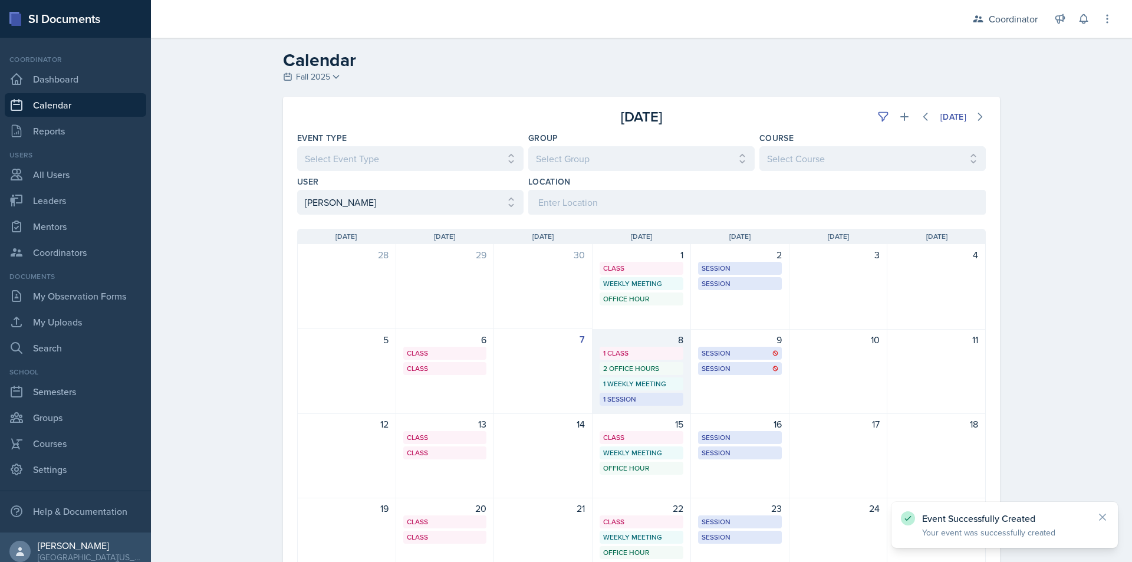
click at [648, 397] on div "1 Session" at bounding box center [641, 399] width 77 height 11
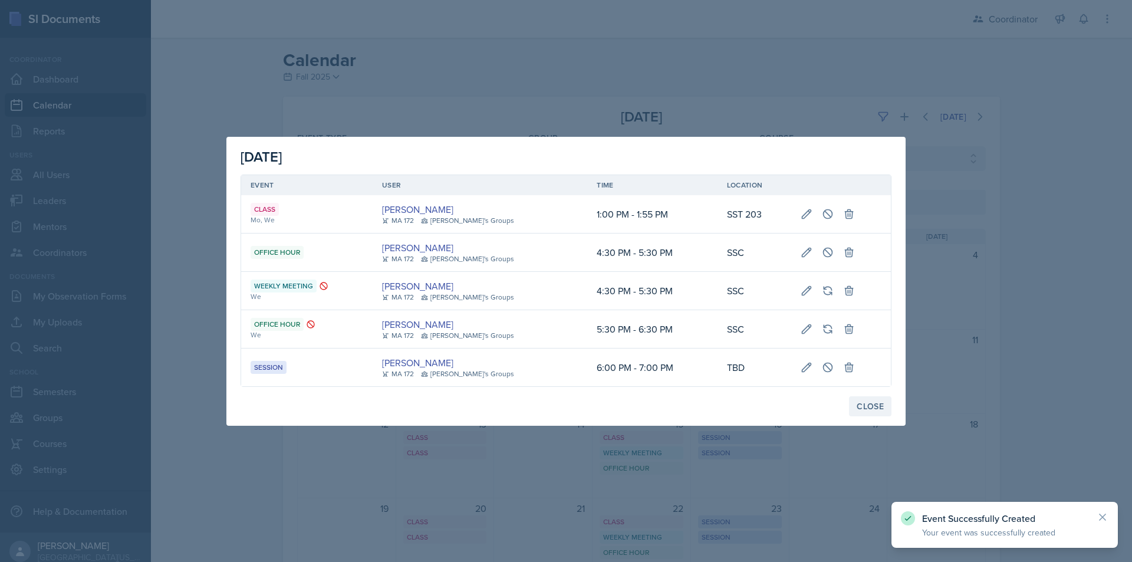
click at [872, 409] on div "Close" at bounding box center [869, 405] width 27 height 9
